Goal: Task Accomplishment & Management: Manage account settings

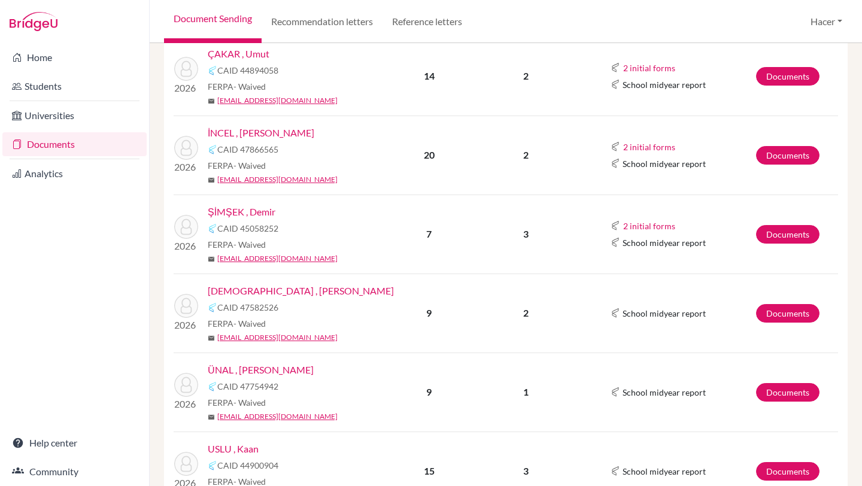
scroll to position [442, 0]
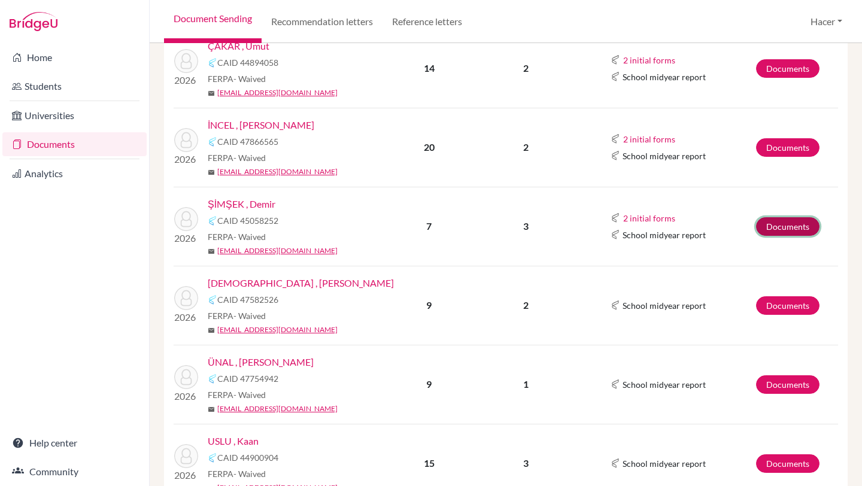
click at [780, 224] on link "Documents" at bounding box center [787, 226] width 63 height 19
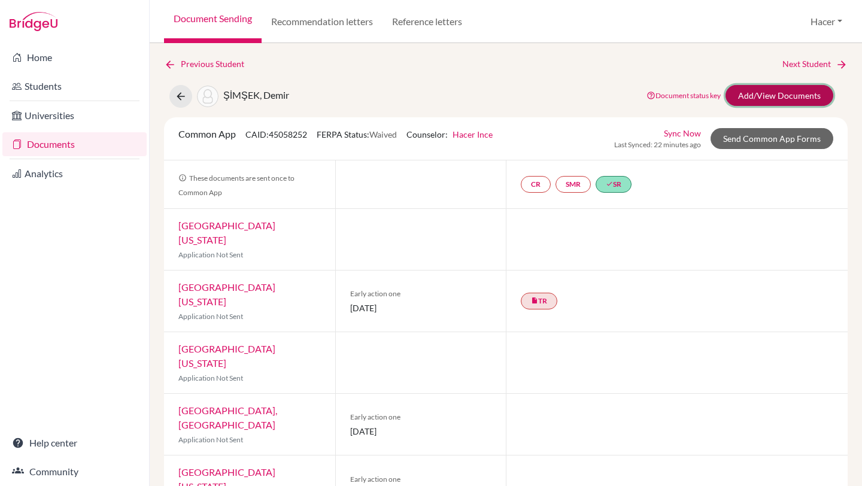
click at [780, 93] on link "Add/View Documents" at bounding box center [779, 95] width 108 height 21
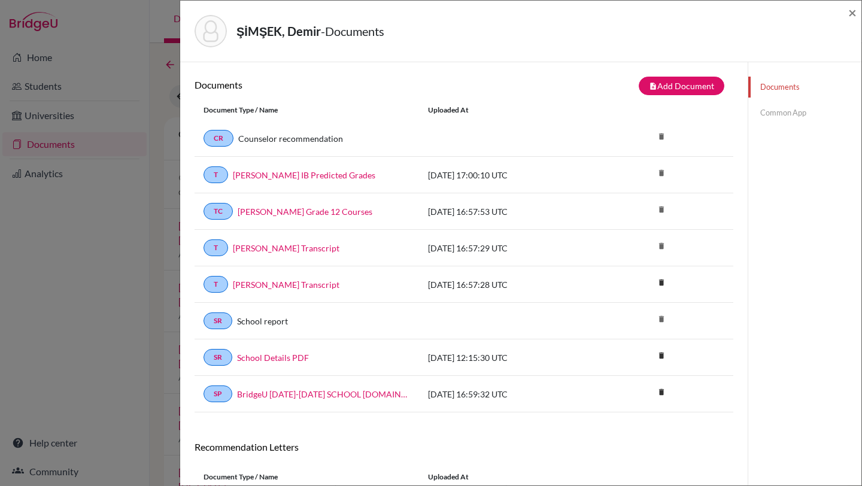
click at [774, 108] on link "Common App" at bounding box center [804, 112] width 113 height 21
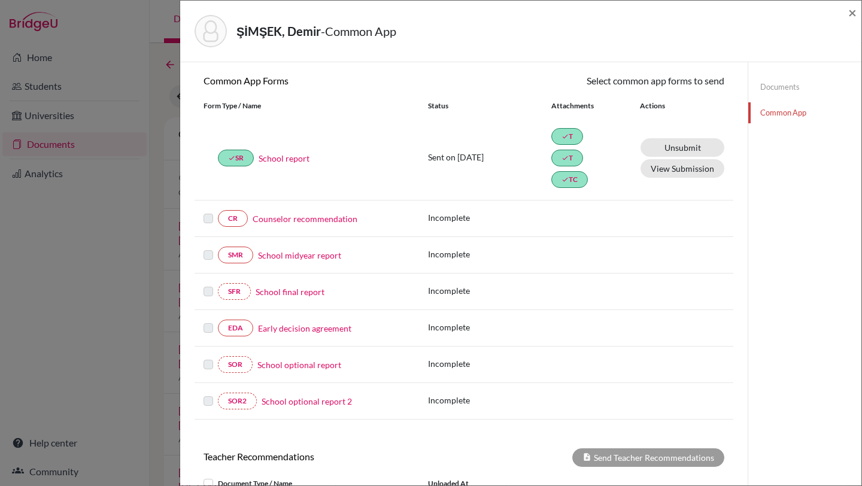
scroll to position [117, 0]
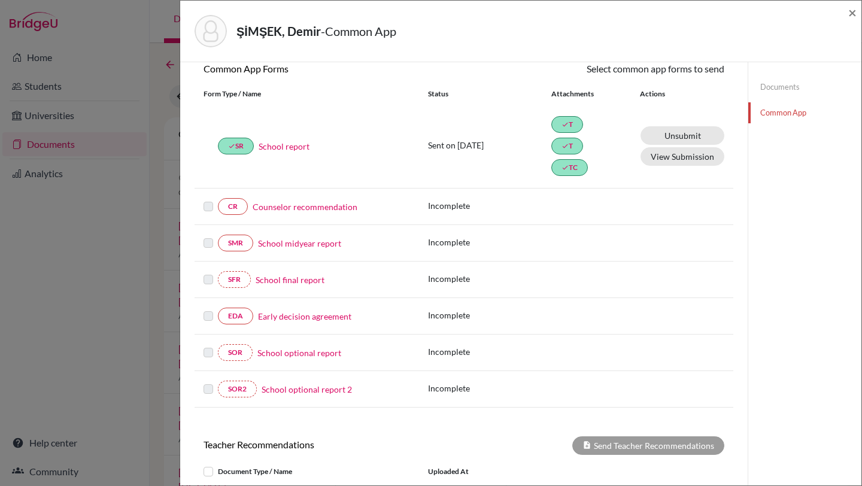
click at [260, 206] on link "Counselor recommendation" at bounding box center [305, 206] width 105 height 13
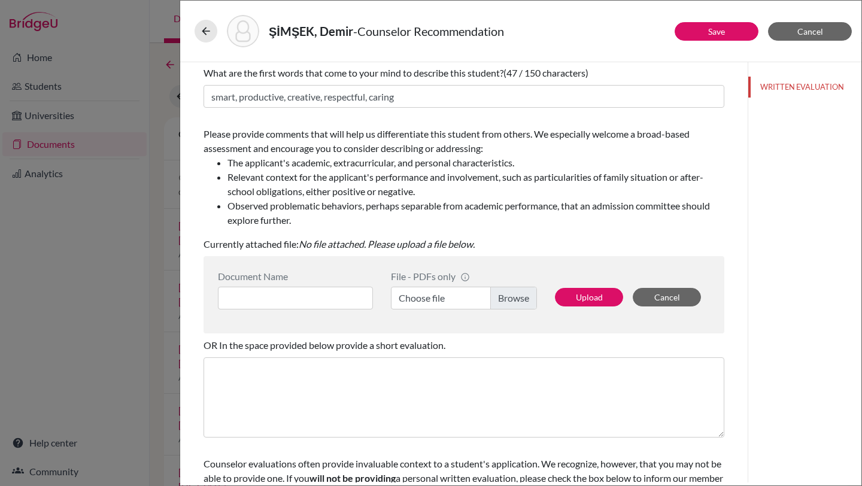
scroll to position [134, 0]
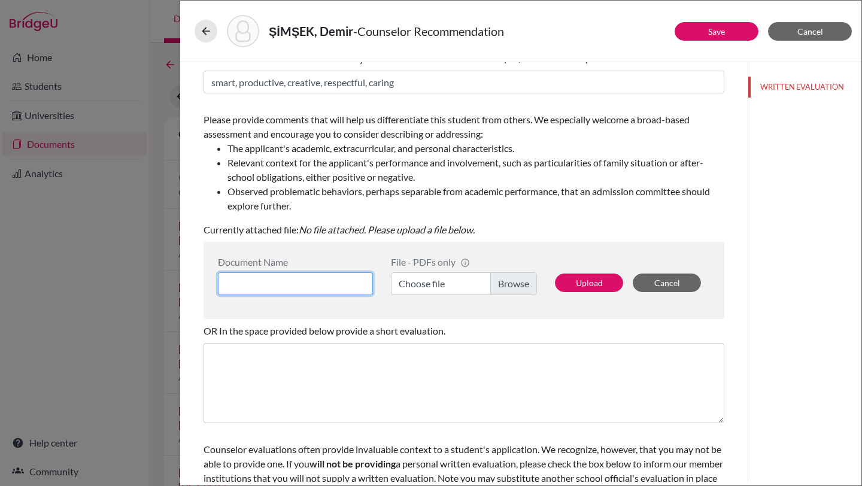
click at [302, 284] on input at bounding box center [295, 283] width 155 height 23
type input "Demir Simsek Counselor Letter"
click at [505, 278] on label "Choose file" at bounding box center [464, 283] width 146 height 23
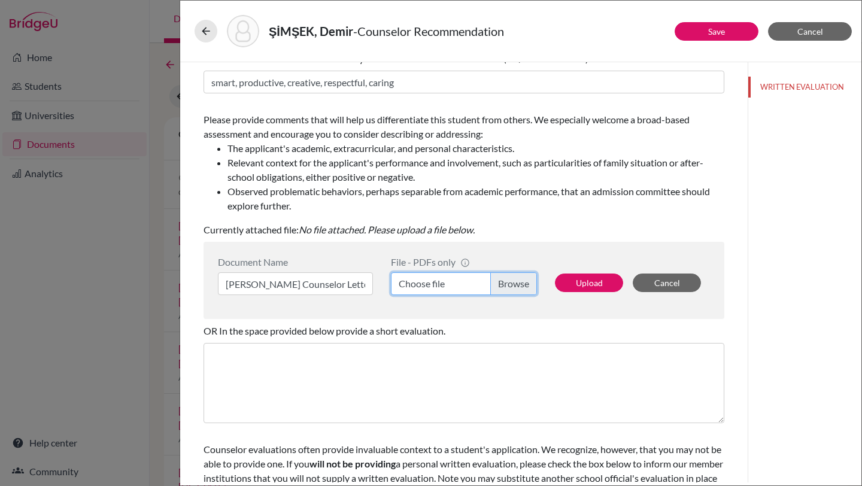
click at [505, 278] on input "Choose file" at bounding box center [464, 283] width 146 height 23
click at [581, 278] on button "Upload" at bounding box center [589, 283] width 68 height 19
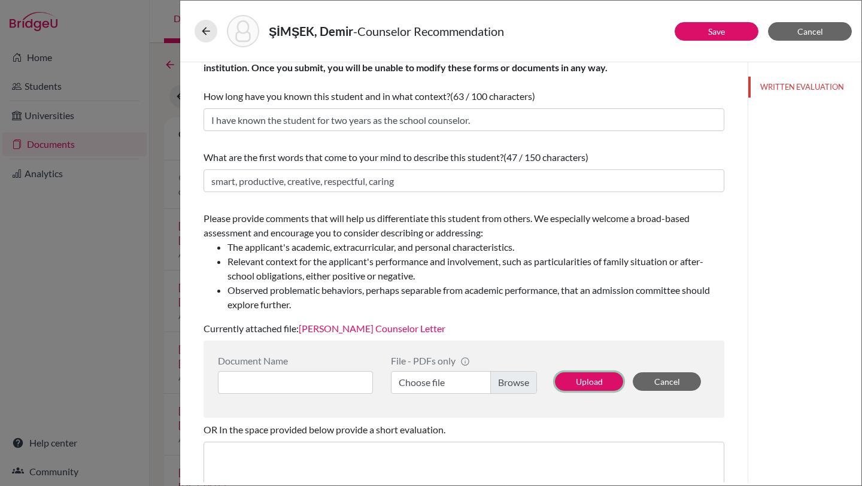
scroll to position [0, 0]
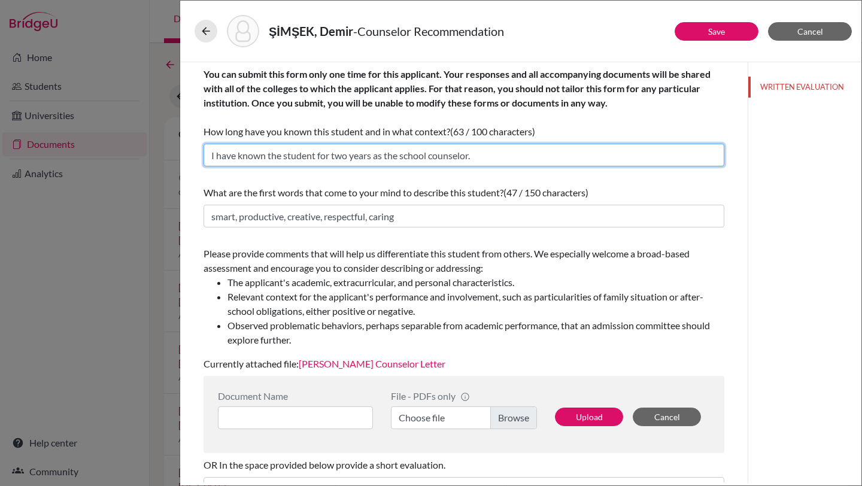
click at [347, 156] on input "I have known the student for two years as the school counselor." at bounding box center [463, 155] width 521 height 23
type input "I have known the student for three years as the school counselor."
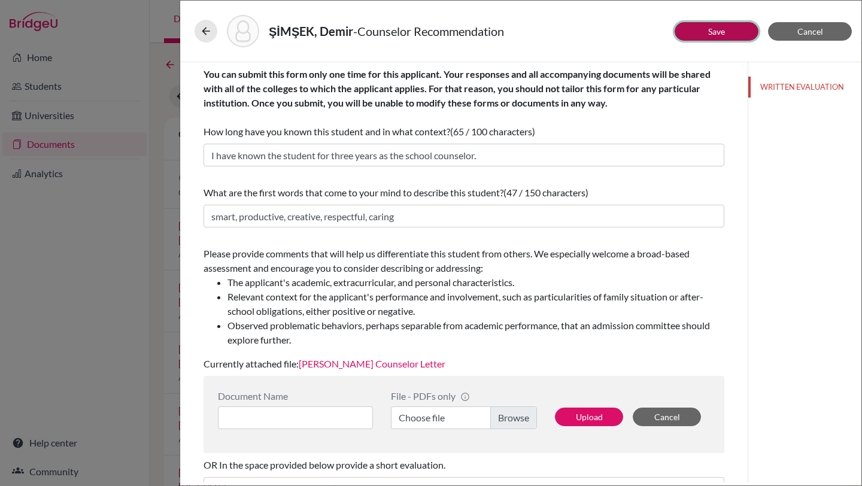
click at [714, 30] on link "Save" at bounding box center [716, 31] width 17 height 10
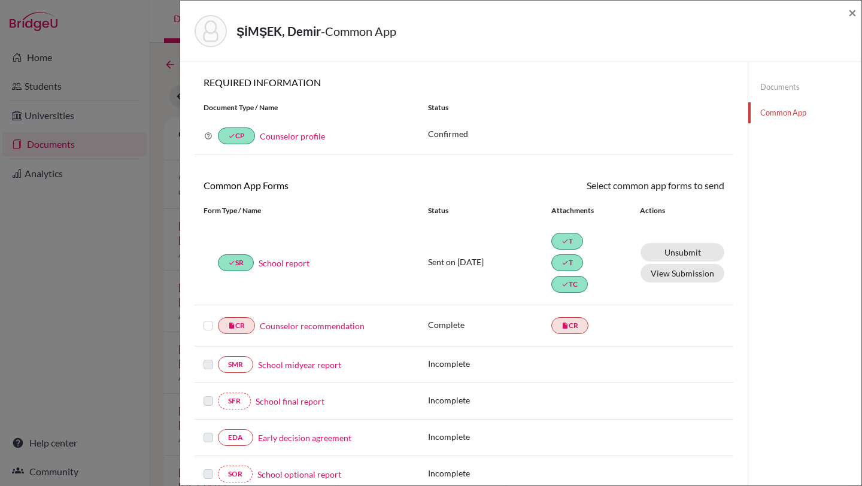
click at [336, 327] on link "Counselor recommendation" at bounding box center [312, 326] width 105 height 13
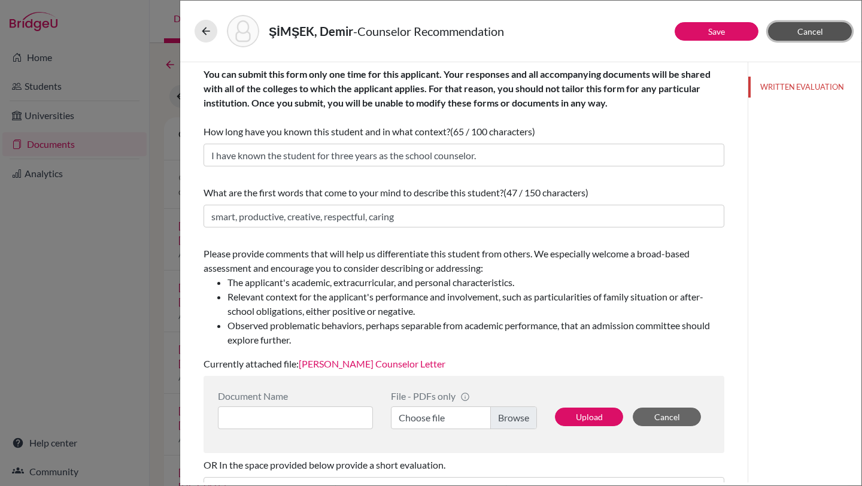
click at [798, 35] on span "Cancel" at bounding box center [810, 31] width 26 height 10
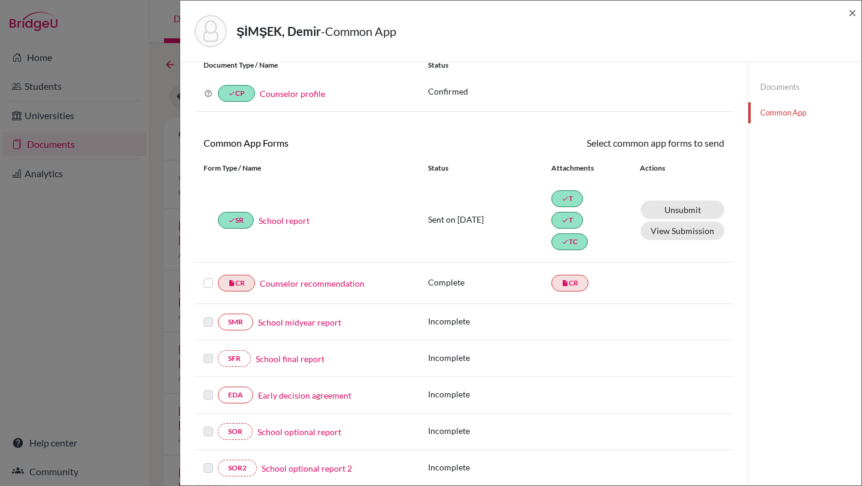
scroll to position [51, 0]
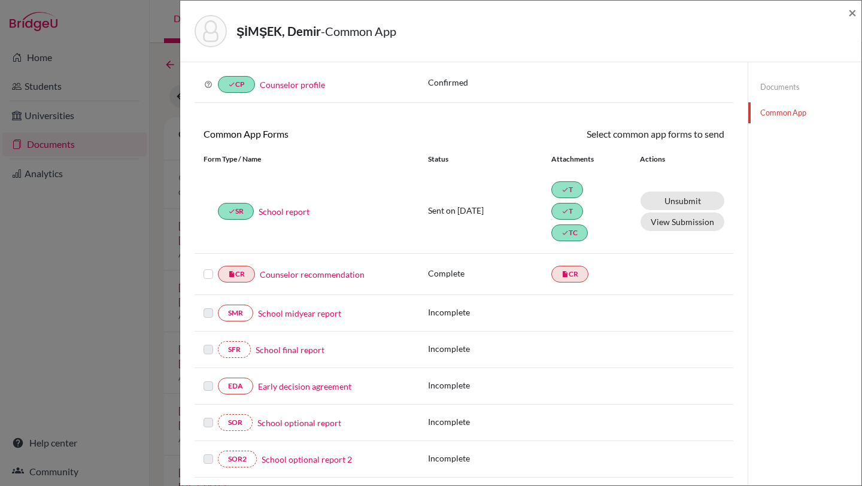
click at [214, 266] on div "insert_drive_file CR Counselor recommendation" at bounding box center [306, 274] width 206 height 17
click at [209, 267] on label at bounding box center [208, 267] width 10 height 0
click at [0, 0] on input "checkbox" at bounding box center [0, 0] width 0 height 0
click at [698, 136] on link "Send" at bounding box center [699, 136] width 50 height 19
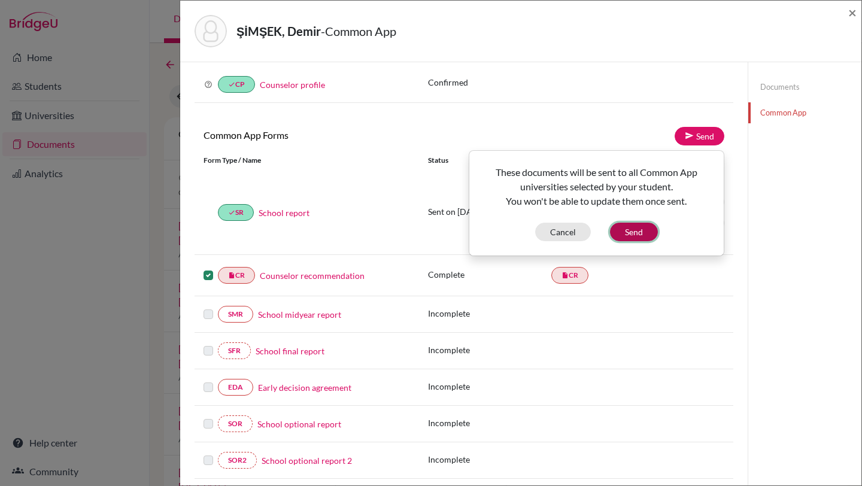
click at [629, 230] on button "Send" at bounding box center [634, 232] width 48 height 19
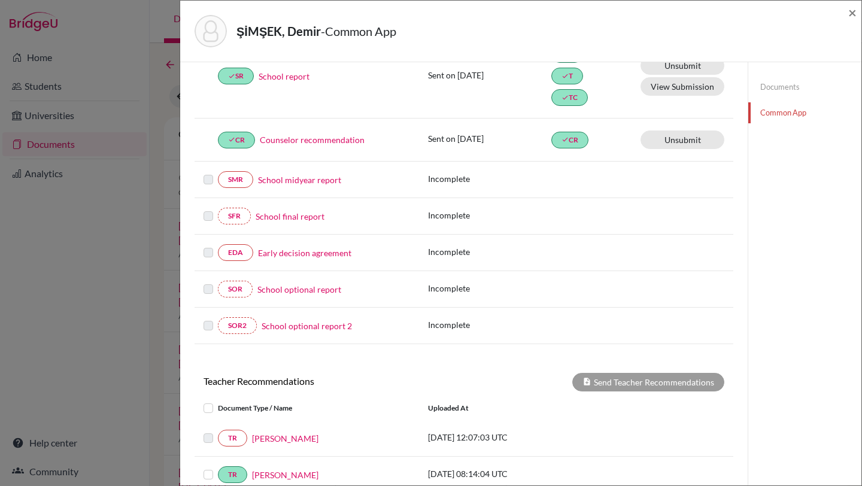
scroll to position [0, 0]
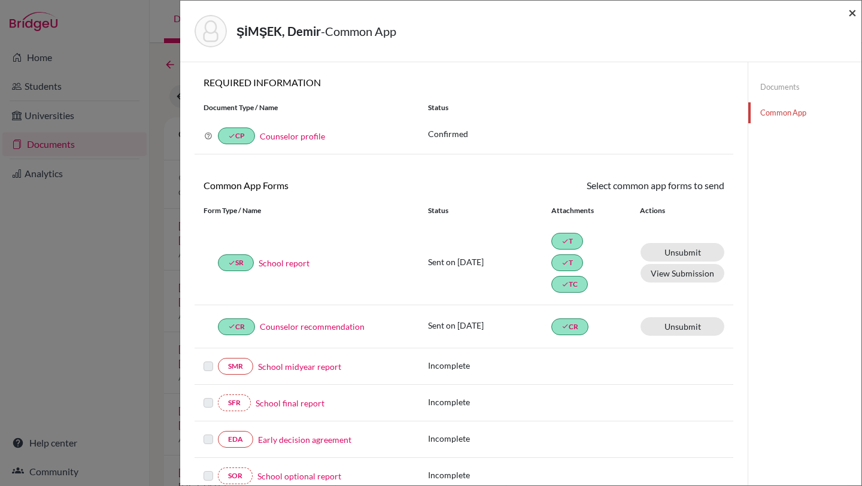
click at [849, 14] on span "×" at bounding box center [852, 12] width 8 height 17
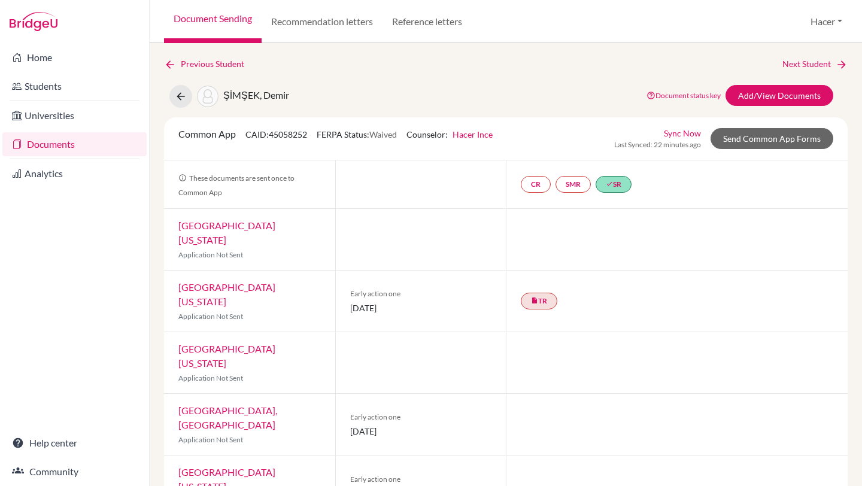
click at [75, 142] on link "Documents" at bounding box center [74, 144] width 144 height 24
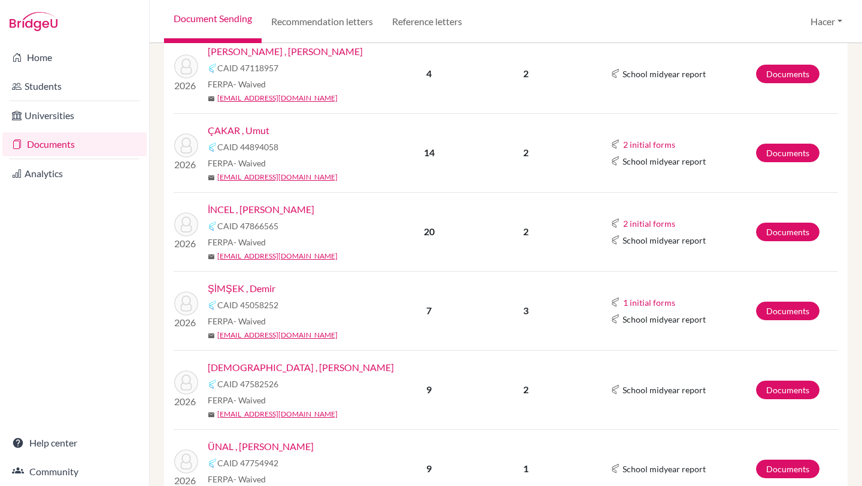
scroll to position [360, 0]
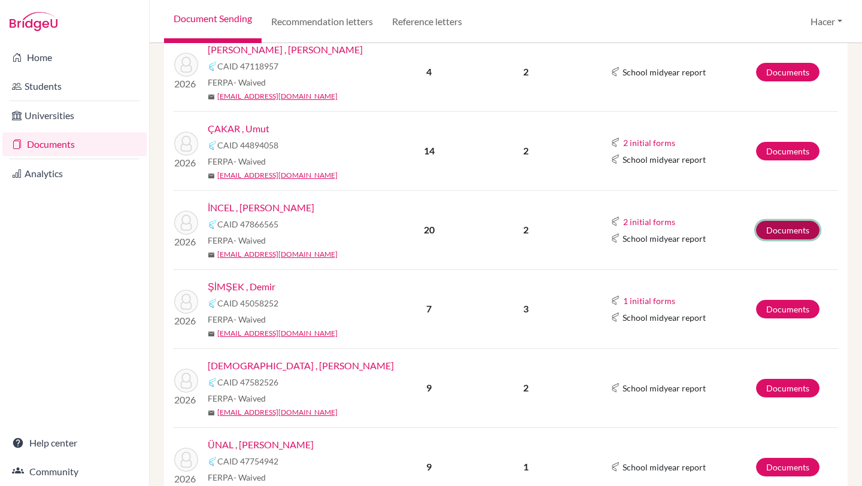
click at [792, 224] on link "Documents" at bounding box center [787, 230] width 63 height 19
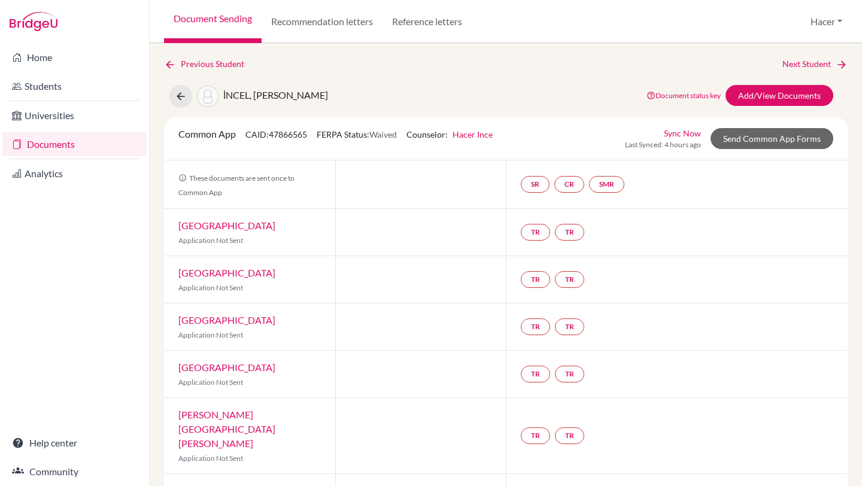
click at [788, 88] on link "Add/View Documents" at bounding box center [779, 95] width 108 height 21
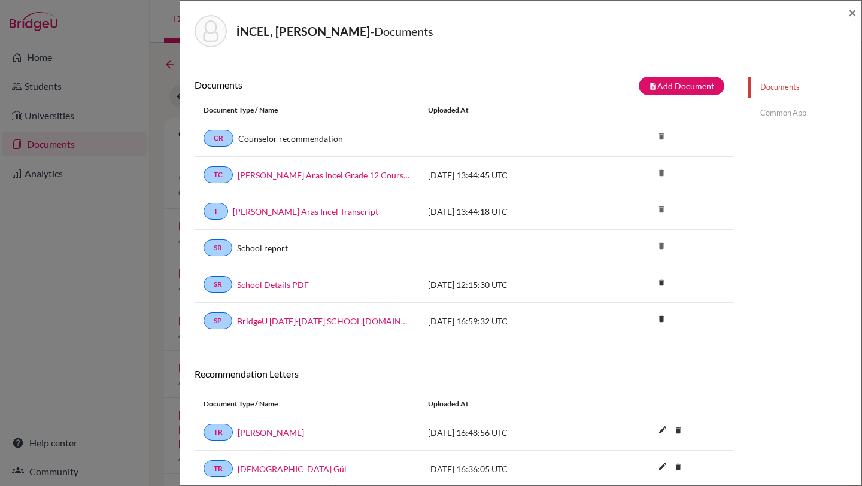
click at [779, 111] on link "Common App" at bounding box center [804, 112] width 113 height 21
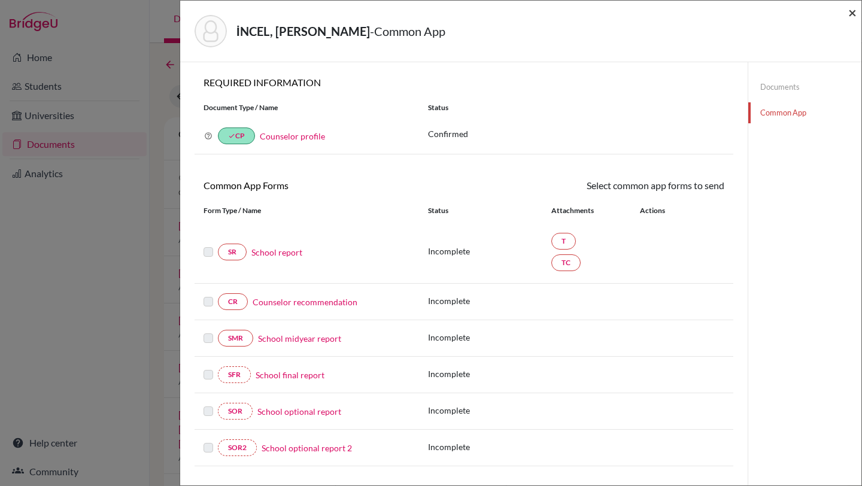
click at [851, 16] on span "×" at bounding box center [852, 12] width 8 height 17
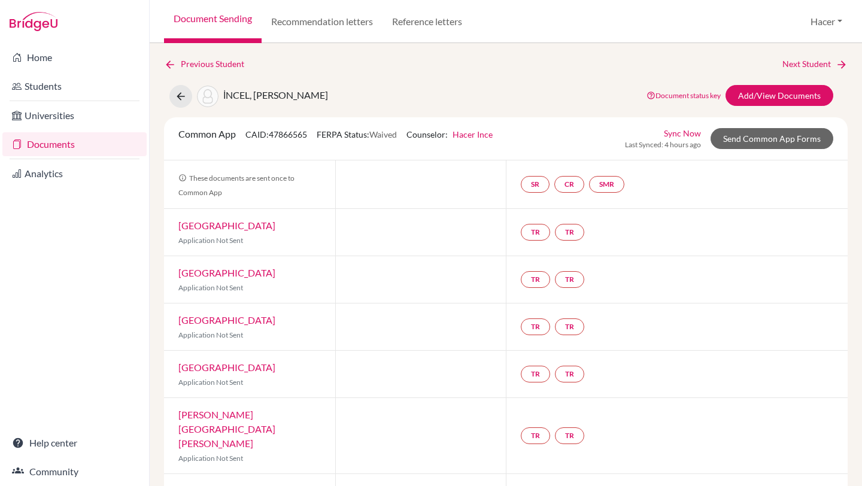
click at [34, 147] on link "Documents" at bounding box center [74, 144] width 144 height 24
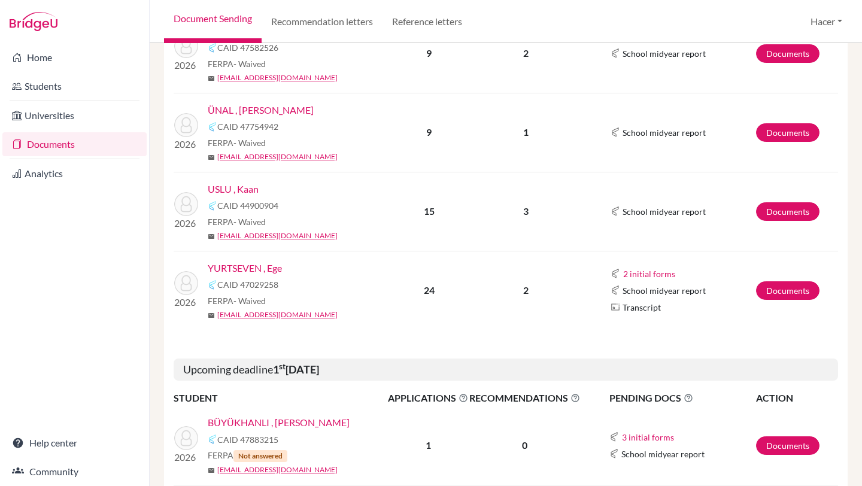
scroll to position [698, 0]
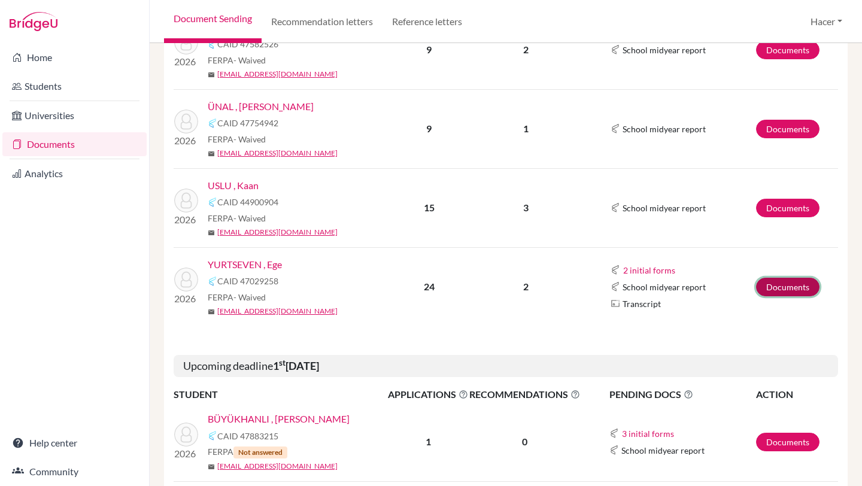
click at [795, 282] on link "Documents" at bounding box center [787, 287] width 63 height 19
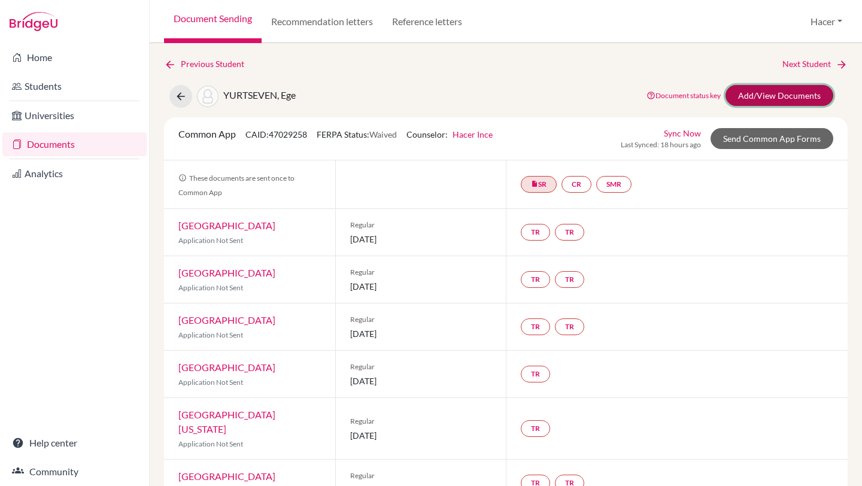
click at [801, 96] on link "Add/View Documents" at bounding box center [779, 95] width 108 height 21
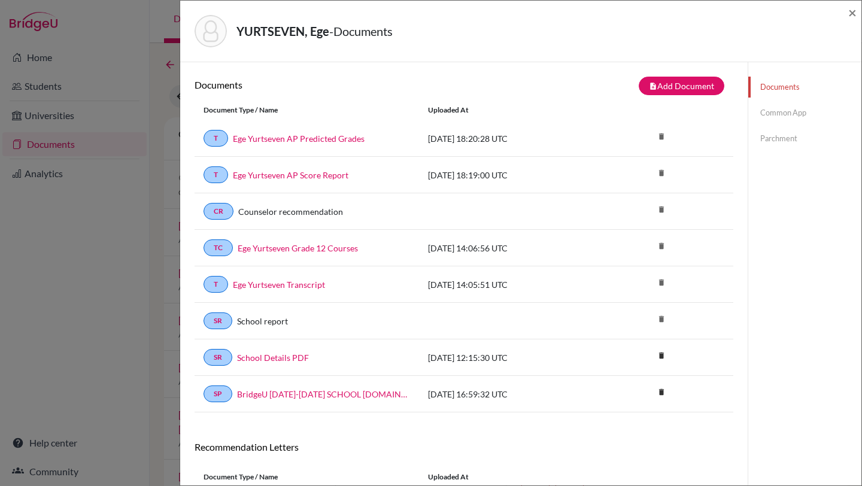
click at [782, 110] on link "Common App" at bounding box center [804, 112] width 113 height 21
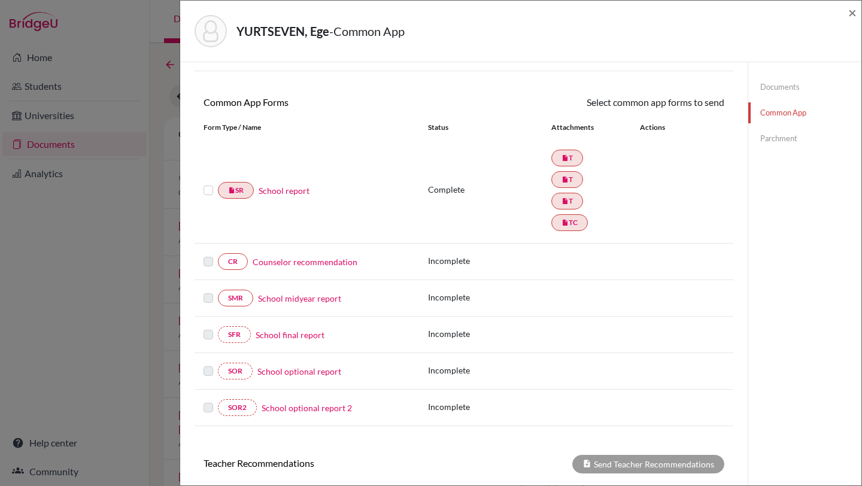
scroll to position [107, 0]
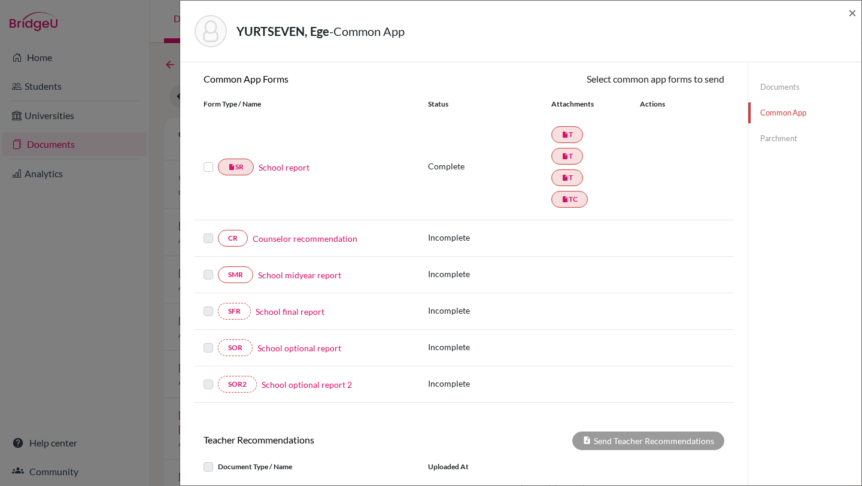
click at [272, 166] on link "School report" at bounding box center [284, 167] width 51 height 13
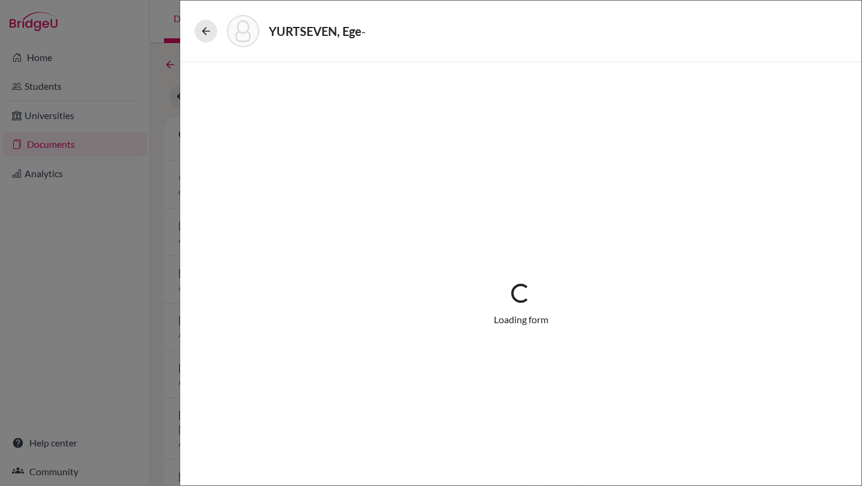
select select "3"
select select "689366"
select select "1"
select select "689367"
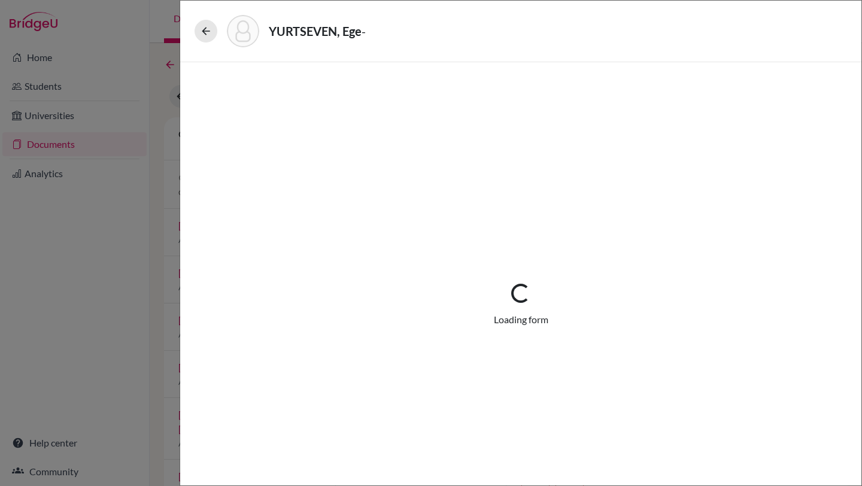
select select "689734"
select select "689735"
select select "0"
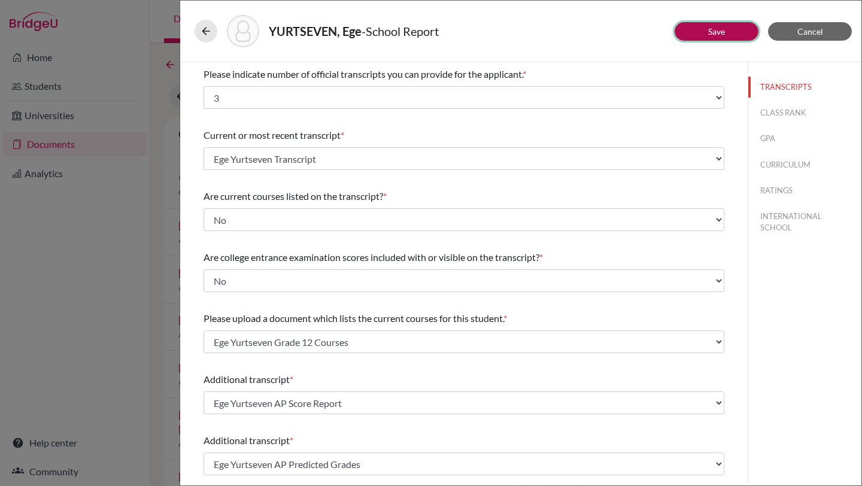
click at [725, 28] on button "Save" at bounding box center [716, 31] width 84 height 19
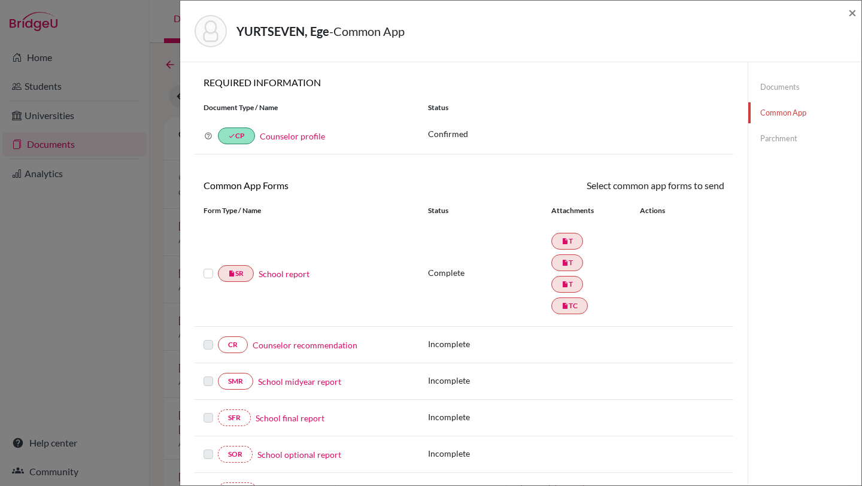
click at [300, 344] on link "Counselor recommendation" at bounding box center [305, 345] width 105 height 13
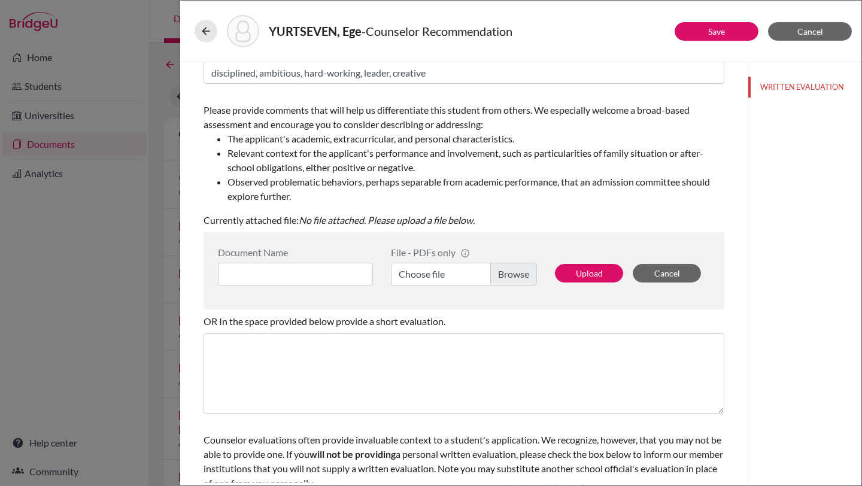
scroll to position [180, 0]
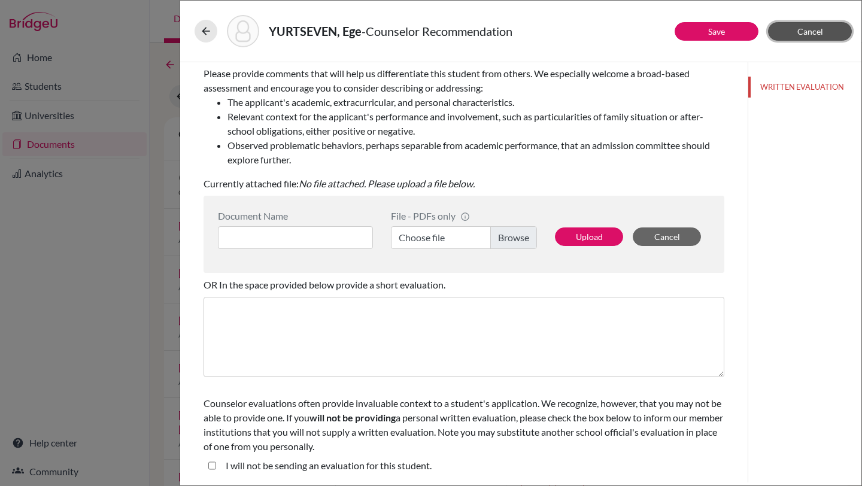
click at [797, 31] on button "Cancel" at bounding box center [810, 31] width 84 height 19
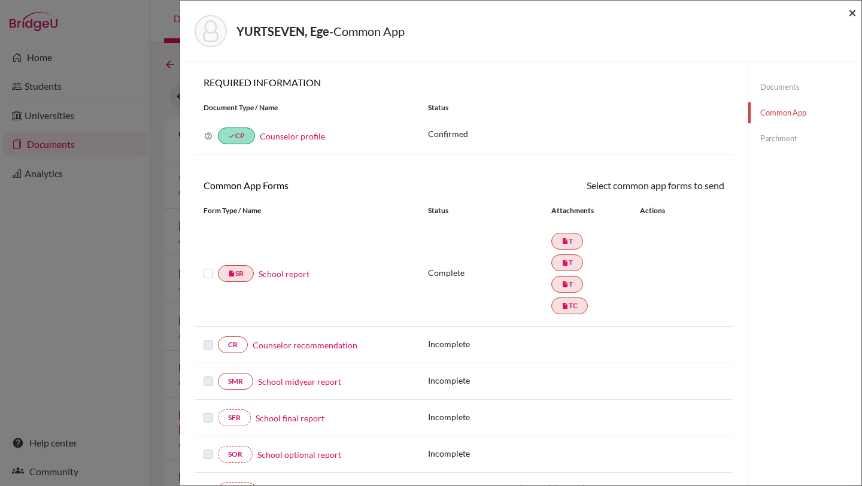
click at [855, 13] on span "×" at bounding box center [852, 12] width 8 height 17
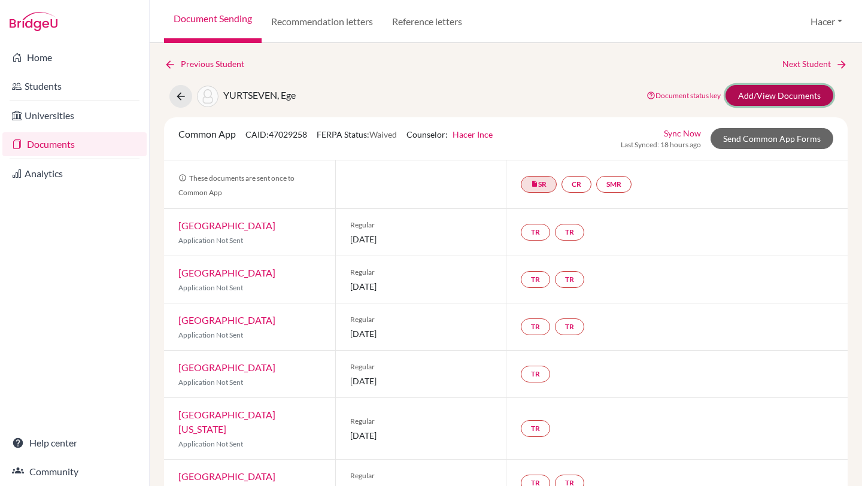
click at [773, 92] on link "Add/View Documents" at bounding box center [779, 95] width 108 height 21
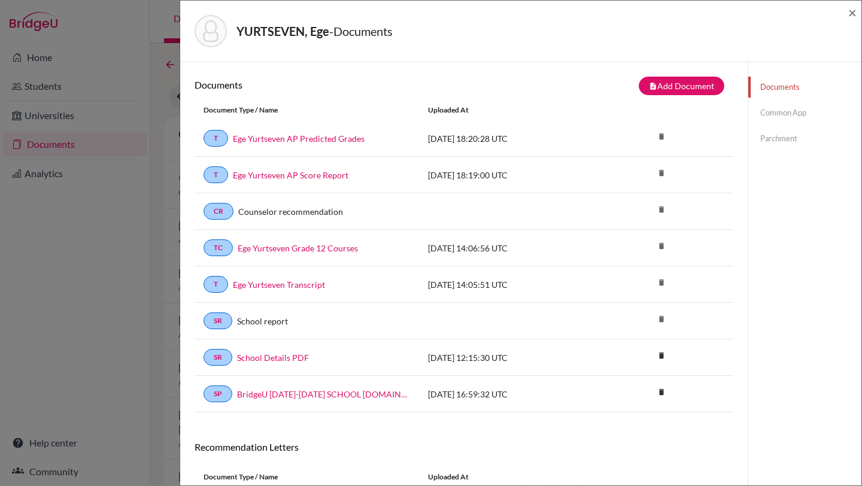
click at [783, 111] on link "Common App" at bounding box center [804, 112] width 113 height 21
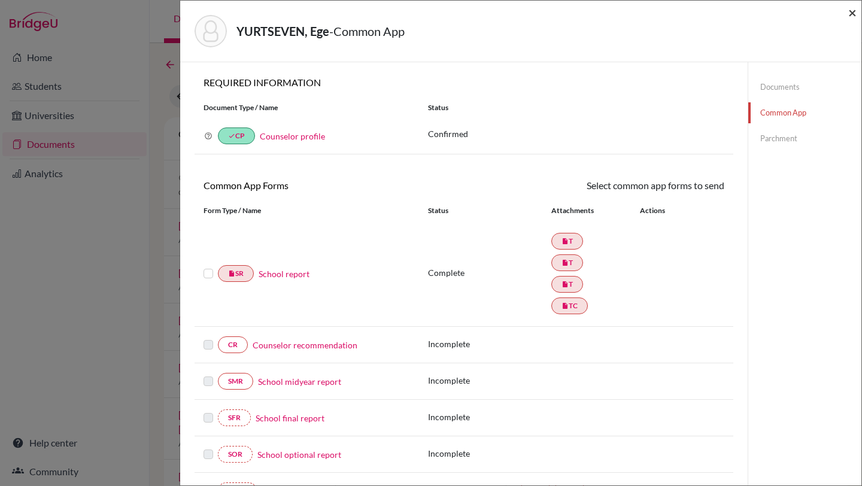
click at [853, 13] on span "×" at bounding box center [852, 12] width 8 height 17
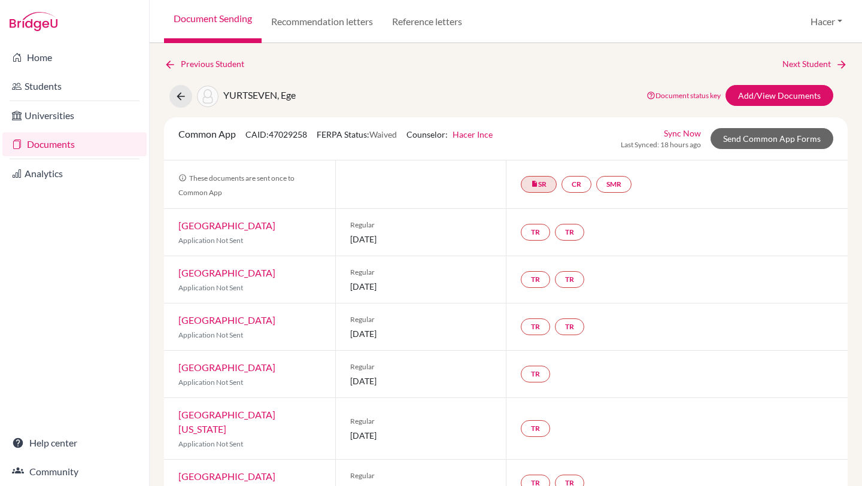
click at [33, 141] on link "Documents" at bounding box center [74, 144] width 144 height 24
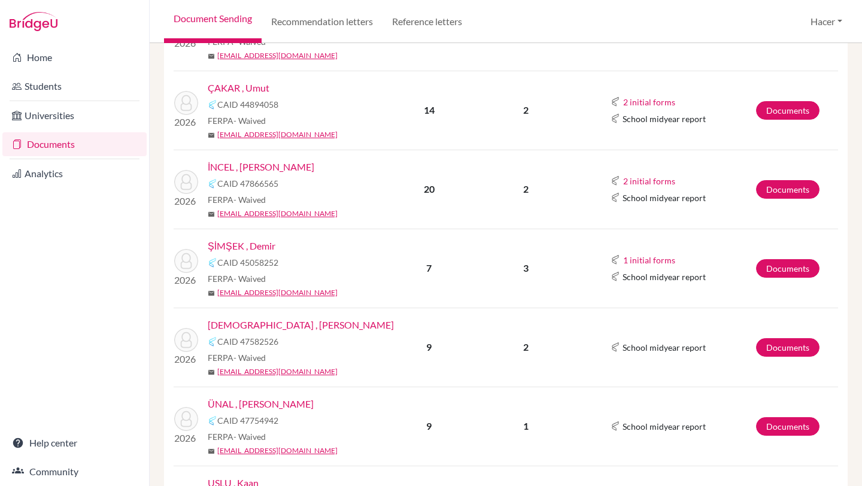
scroll to position [407, 0]
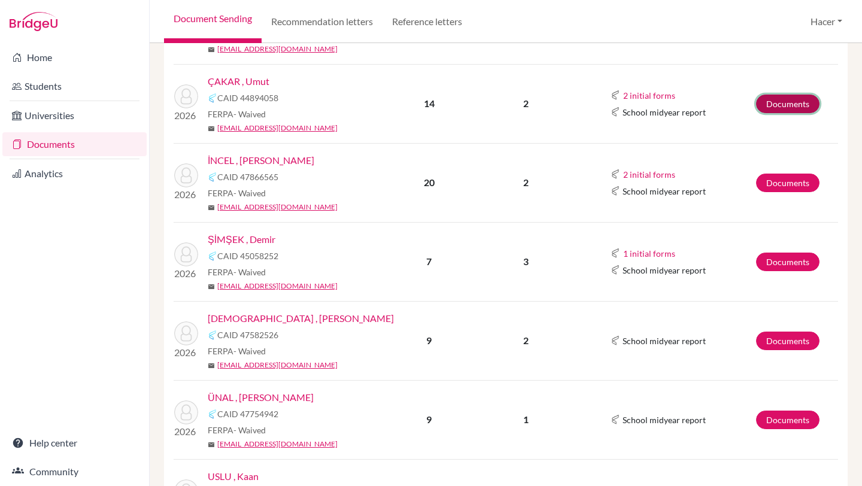
click at [803, 100] on link "Documents" at bounding box center [787, 104] width 63 height 19
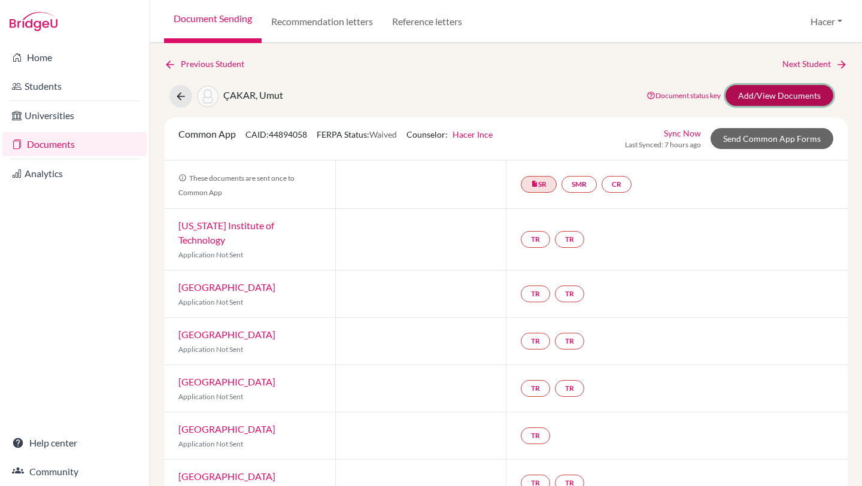
click at [784, 93] on link "Add/View Documents" at bounding box center [779, 95] width 108 height 21
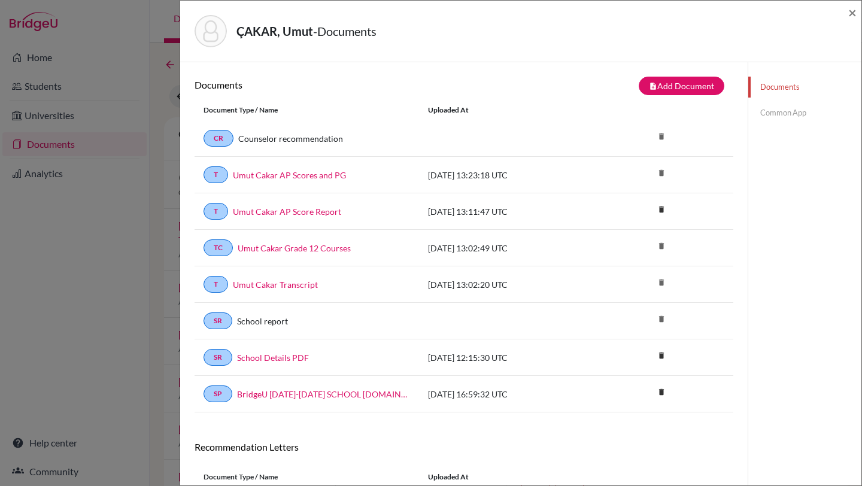
click at [783, 108] on link "Common App" at bounding box center [804, 112] width 113 height 21
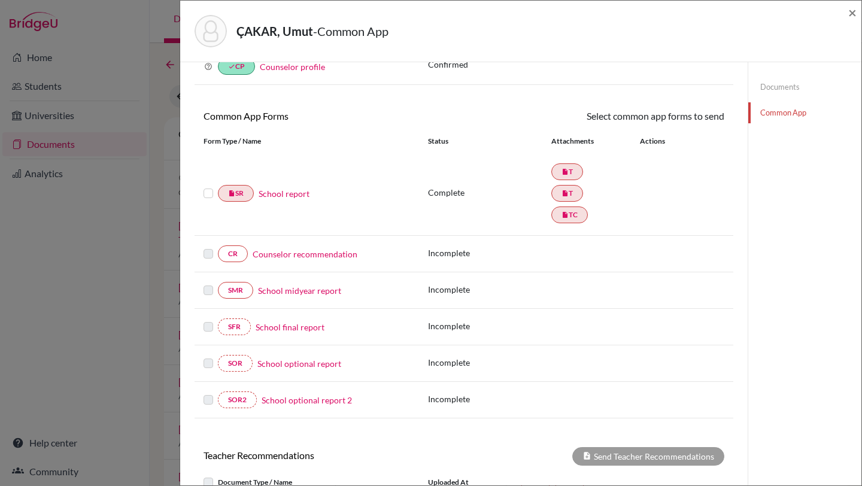
scroll to position [74, 0]
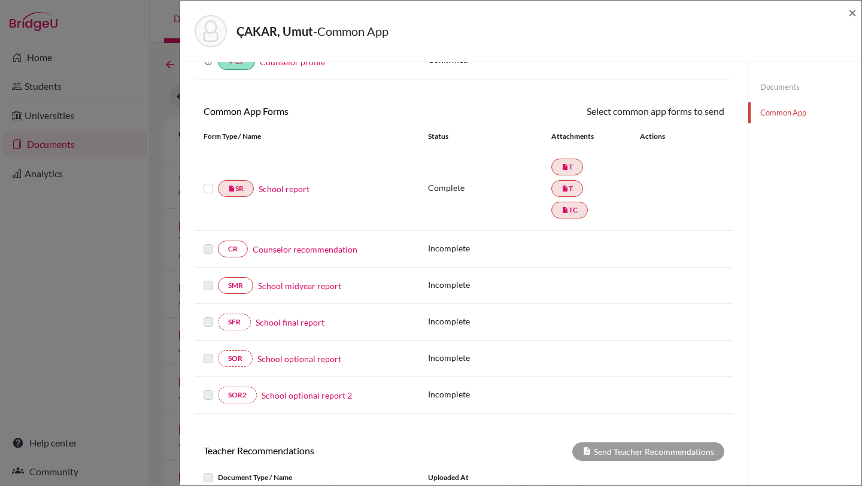
click at [281, 184] on link "School report" at bounding box center [284, 189] width 51 height 13
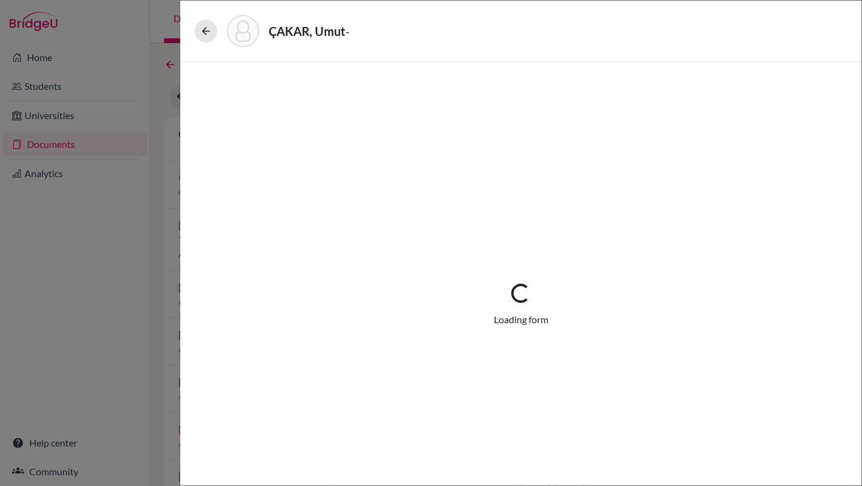
select select "2"
select select "683932"
select select "1"
select select "683933"
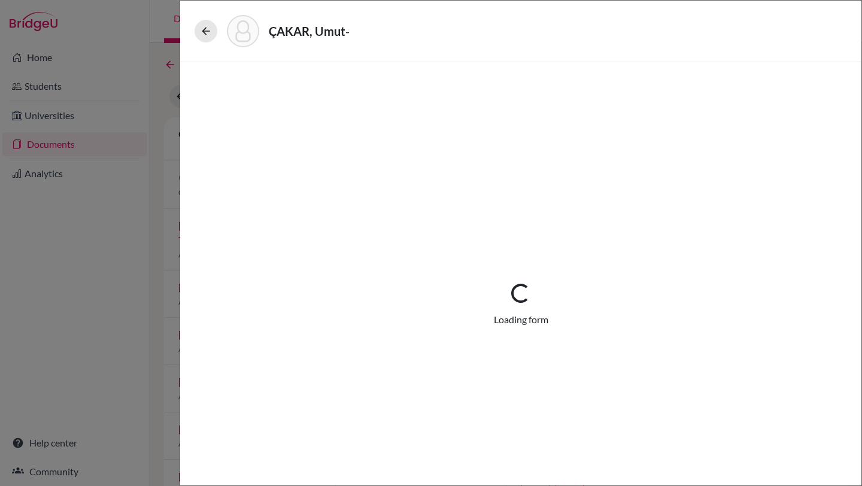
select select "683936"
select select "0"
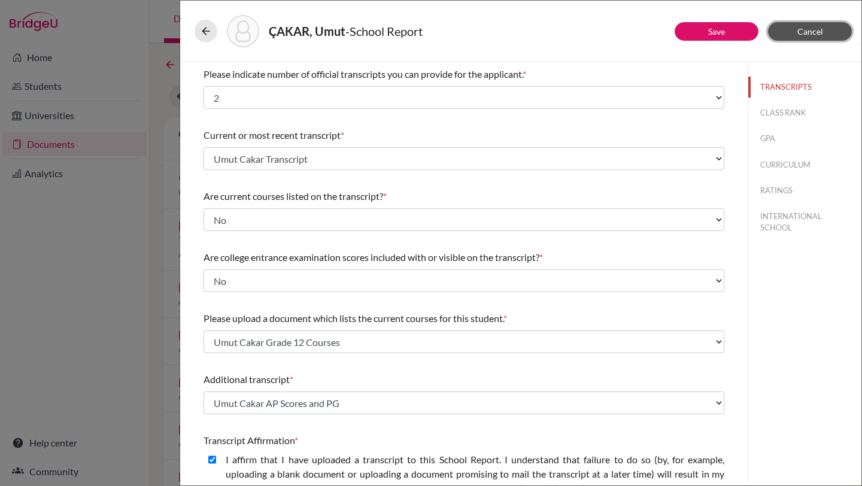
click at [788, 34] on button "Cancel" at bounding box center [810, 31] width 84 height 19
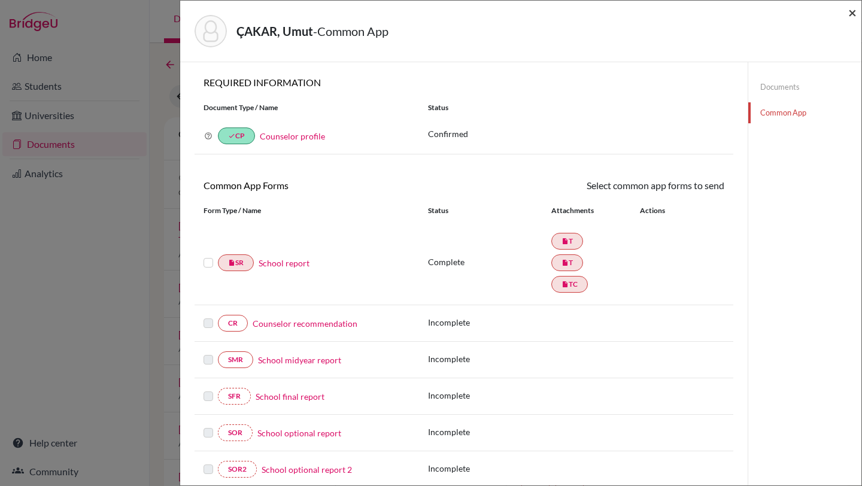
click at [855, 13] on span "×" at bounding box center [852, 12] width 8 height 17
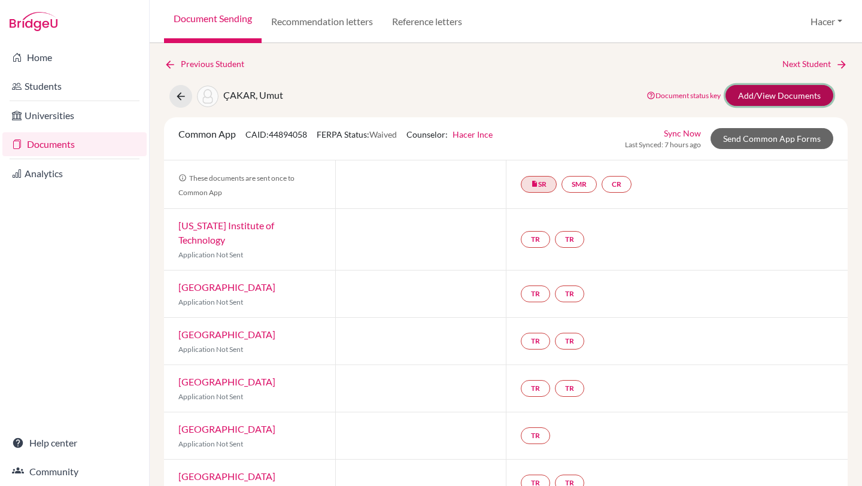
click at [774, 96] on link "Add/View Documents" at bounding box center [779, 95] width 108 height 21
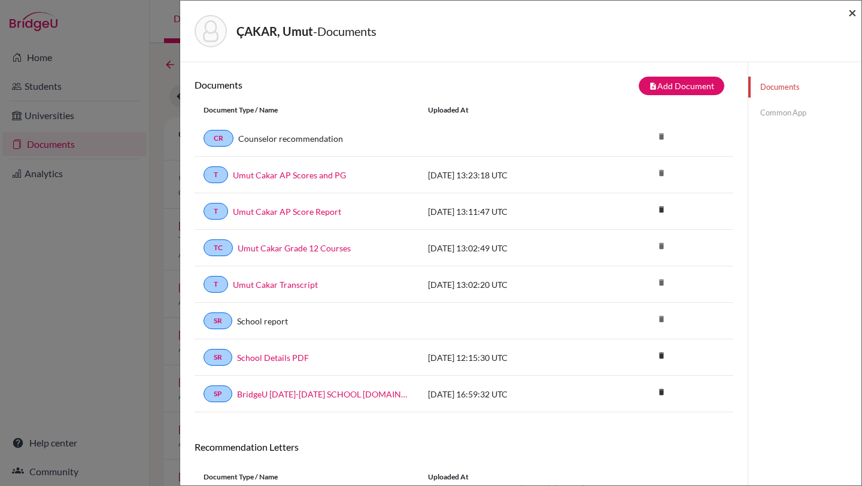
click at [853, 13] on span "×" at bounding box center [852, 12] width 8 height 17
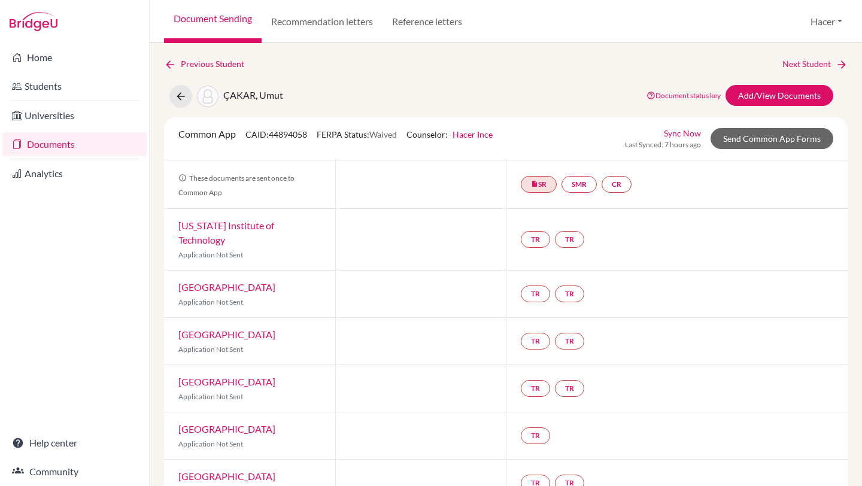
click at [41, 142] on link "Documents" at bounding box center [74, 144] width 144 height 24
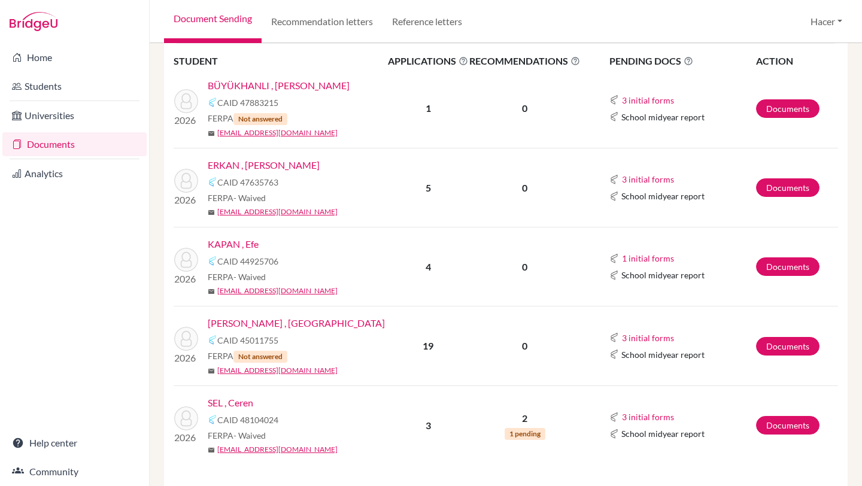
scroll to position [1039, 0]
